Goal: Task Accomplishment & Management: Use online tool/utility

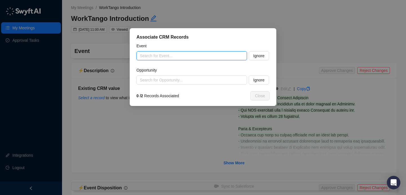
click at [157, 56] on input "search" at bounding box center [190, 56] width 100 height 8
paste input "**********"
type input "**********"
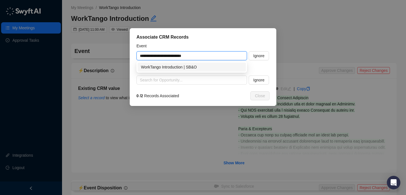
click at [216, 68] on div "WorkTango Introduction | SB&O" at bounding box center [191, 67] width 101 height 6
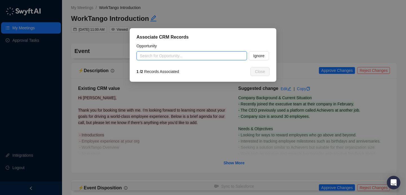
click at [196, 56] on input "search" at bounding box center [190, 56] width 100 height 8
click at [201, 67] on div "SB&O Inc.-R&R~ <100EEs~$4K/yr" at bounding box center [191, 67] width 101 height 6
type input "**********"
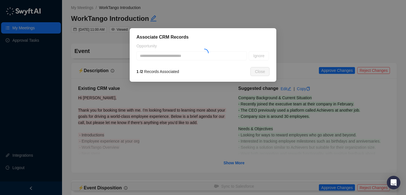
type textarea "**********"
type input "**********"
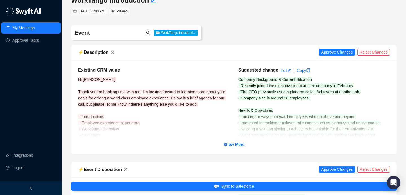
scroll to position [41, 0]
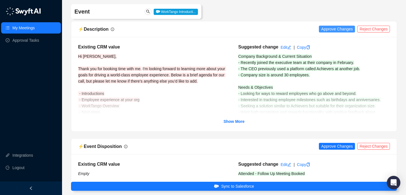
click at [336, 31] on span "Approve Changes" at bounding box center [337, 29] width 32 height 6
click at [240, 123] on strong "Show More" at bounding box center [233, 121] width 21 height 5
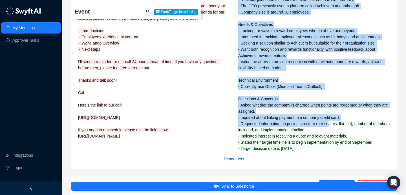
scroll to position [137, 0]
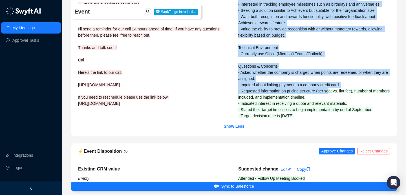
drag, startPoint x: 236, startPoint y: 52, endPoint x: 336, endPoint y: 115, distance: 117.7
click at [336, 115] on div "New CRM value Edit | Copy Company Background & Current Situation - Recently joi…" at bounding box center [314, 33] width 160 height 171
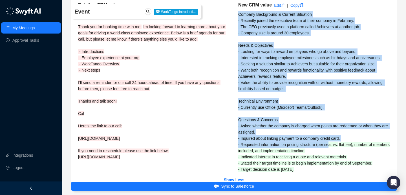
scroll to position [78, 0]
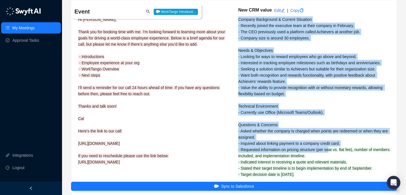
copy div "Loremip Dolorsitam & Consect Adipiscin - Elitsedd eiusmo tem incididun utla et …"
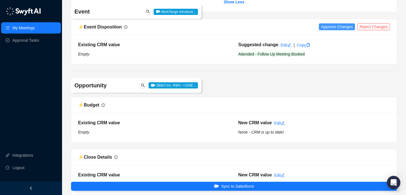
click at [321, 28] on span "Approve Changes" at bounding box center [337, 27] width 32 height 6
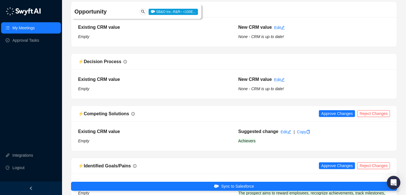
scroll to position [669, 0]
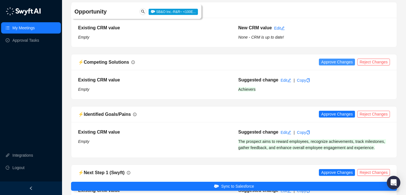
click at [340, 62] on span "Approve Changes" at bounding box center [337, 62] width 32 height 6
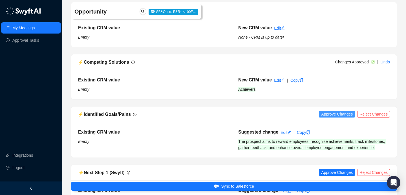
click at [335, 114] on span "Approve Changes" at bounding box center [337, 114] width 32 height 6
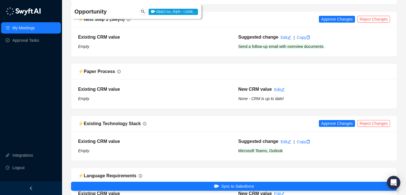
scroll to position [835, 0]
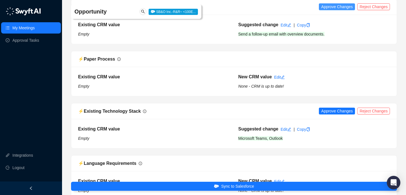
click at [335, 10] on span "Approve Changes" at bounding box center [337, 7] width 32 height 6
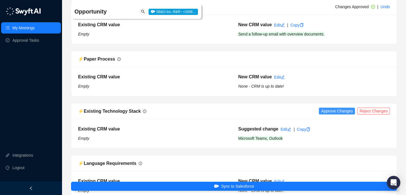
click at [321, 114] on span "Approve Changes" at bounding box center [337, 111] width 32 height 6
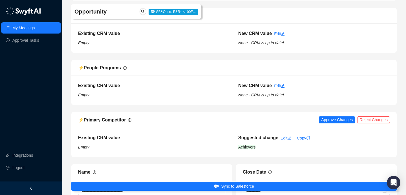
scroll to position [1117, 0]
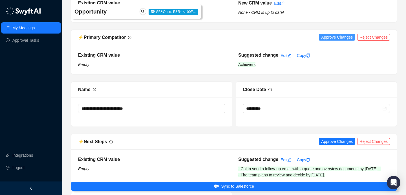
click at [333, 40] on span "Approve Changes" at bounding box center [337, 37] width 32 height 6
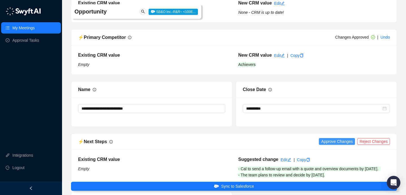
click at [329, 145] on span "Approve Changes" at bounding box center [337, 141] width 32 height 6
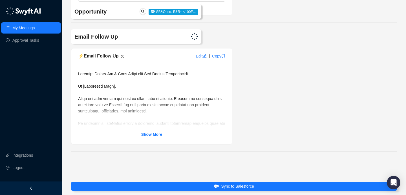
scroll to position [1355, 0]
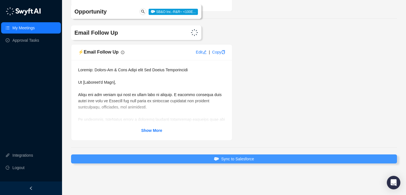
click at [253, 155] on button "Sync to Salesforce" at bounding box center [234, 158] width 326 height 9
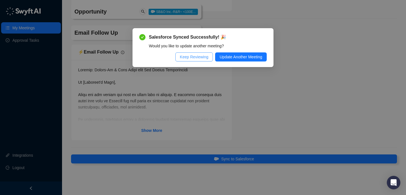
click at [200, 56] on span "Keep Reviewing" at bounding box center [194, 57] width 28 height 6
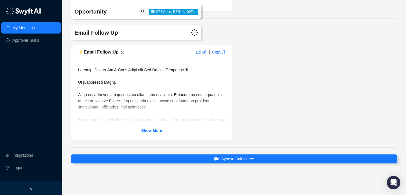
click at [160, 136] on div "Show More" at bounding box center [151, 100] width 161 height 80
click at [159, 134] on div "Show More" at bounding box center [151, 100] width 161 height 80
click at [142, 131] on strong "Show More" at bounding box center [151, 130] width 21 height 5
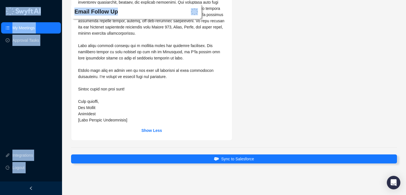
scroll to position [1474, 0]
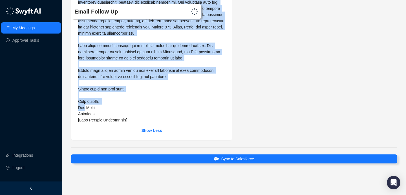
drag, startPoint x: 90, startPoint y: 94, endPoint x: 84, endPoint y: 110, distance: 17.7
click at [84, 110] on div "Show Less" at bounding box center [151, 39] width 161 height 204
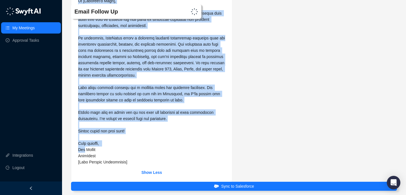
scroll to position [1415, 0]
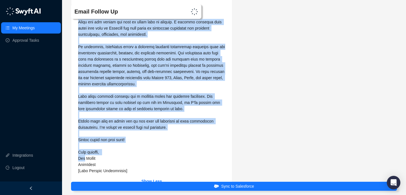
copy span "Lo [Ipsumdol's Amet], Conse adi eli seddoe tem inci ut labor etdo ma aliquae. A…"
